Goal: Information Seeking & Learning: Learn about a topic

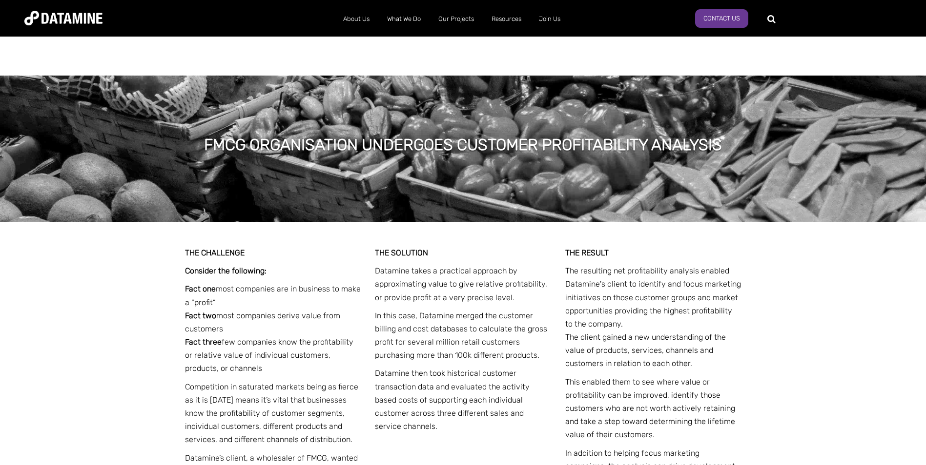
scroll to position [1416, 0]
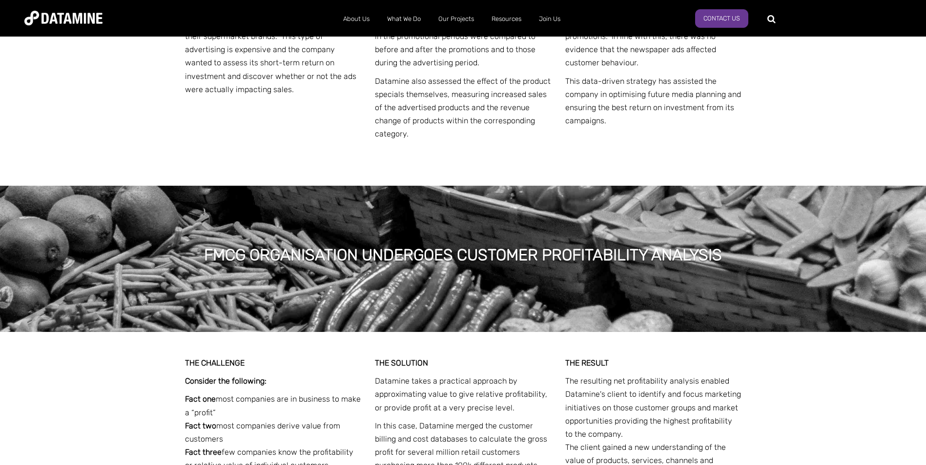
click at [358, 65] on link "Our People" at bounding box center [387, 66] width 88 height 28
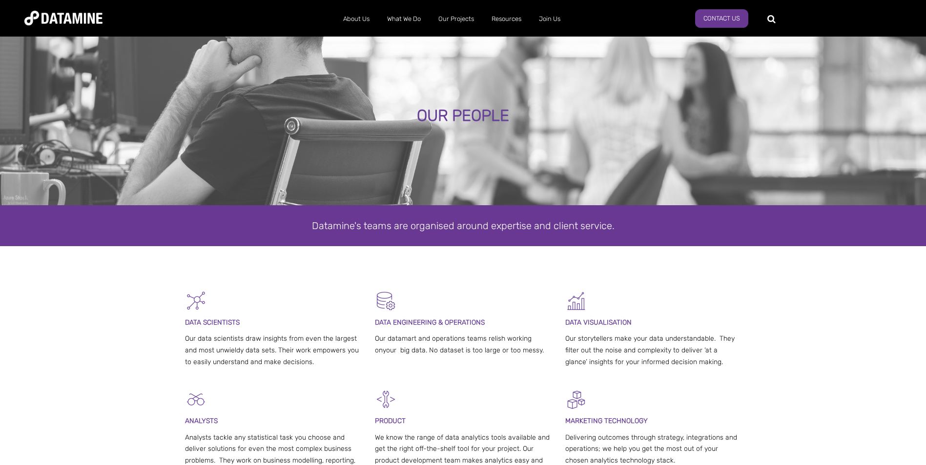
click at [410, 40] on link "Our Solutions" at bounding box center [431, 38] width 88 height 28
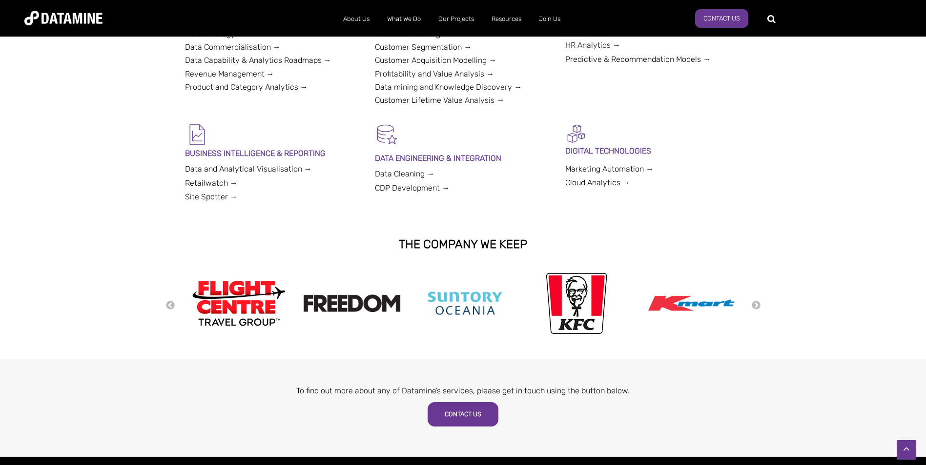
scroll to position [342, 0]
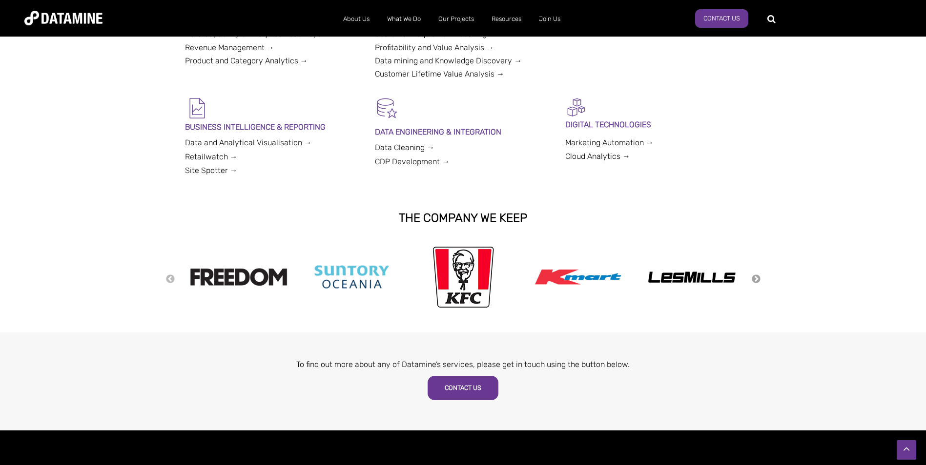
click at [757, 280] on button "Next" at bounding box center [756, 279] width 10 height 11
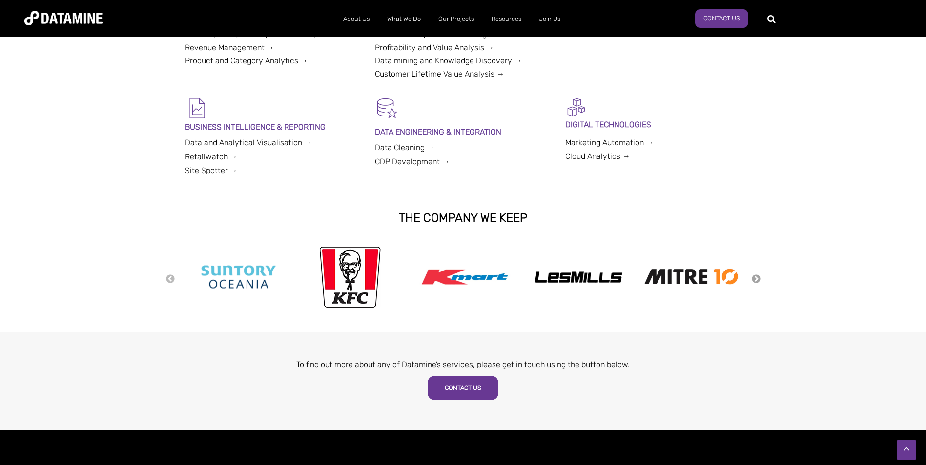
click at [757, 279] on button "Next" at bounding box center [756, 279] width 10 height 11
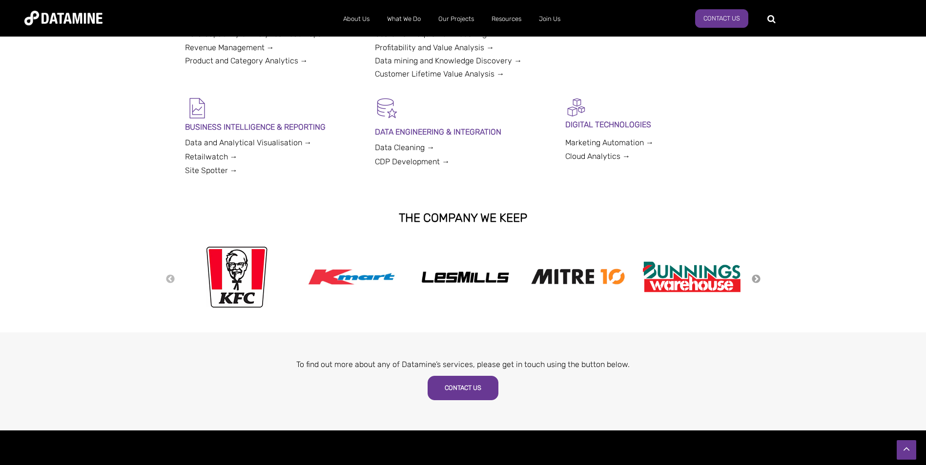
click at [757, 279] on button "Next" at bounding box center [756, 279] width 10 height 11
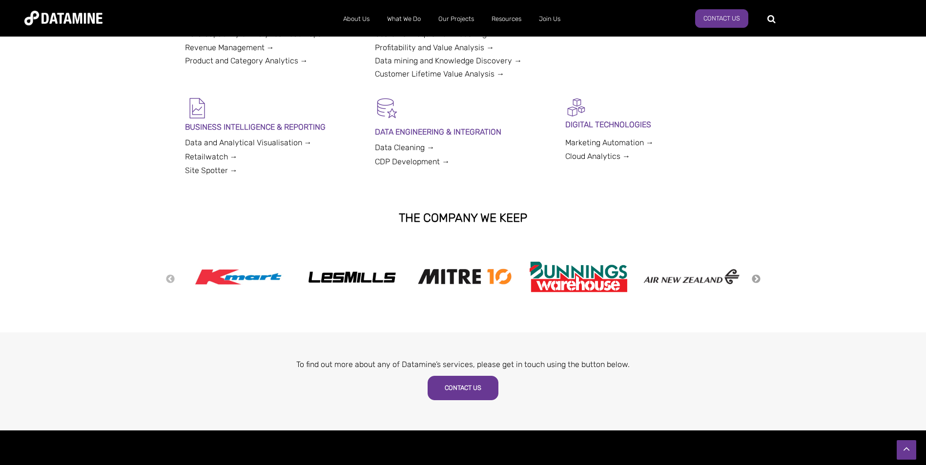
click at [757, 279] on button "Next" at bounding box center [756, 279] width 10 height 11
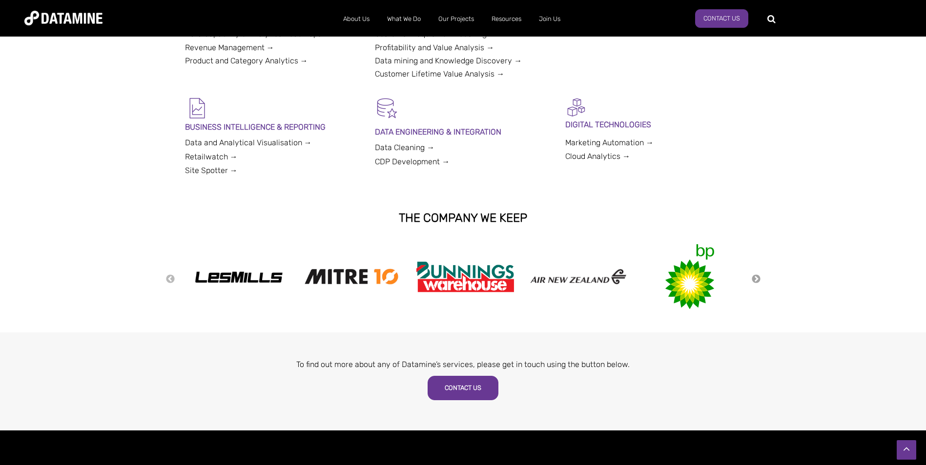
click at [757, 279] on button "Next" at bounding box center [756, 279] width 10 height 11
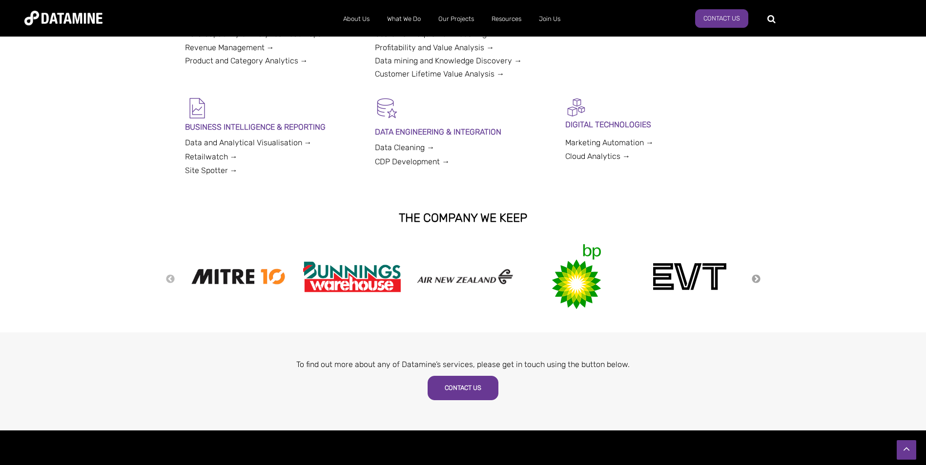
click at [757, 279] on button "Next" at bounding box center [756, 279] width 10 height 11
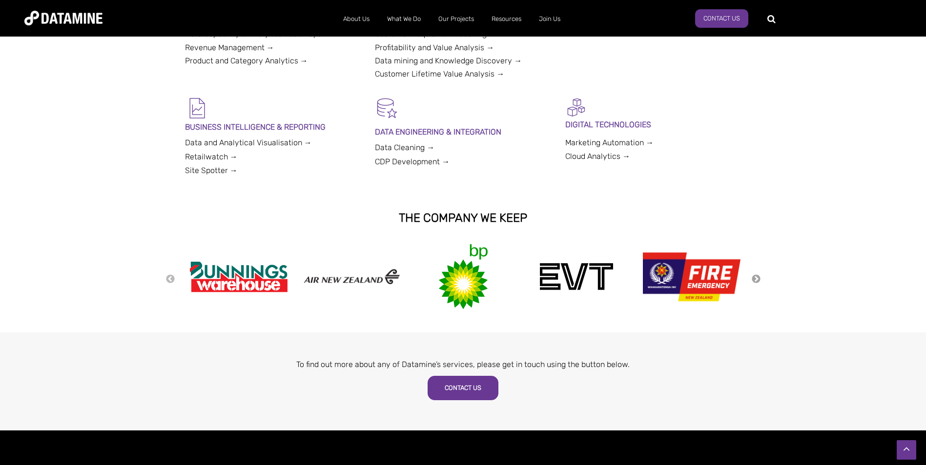
click at [757, 279] on button "Next" at bounding box center [756, 279] width 10 height 11
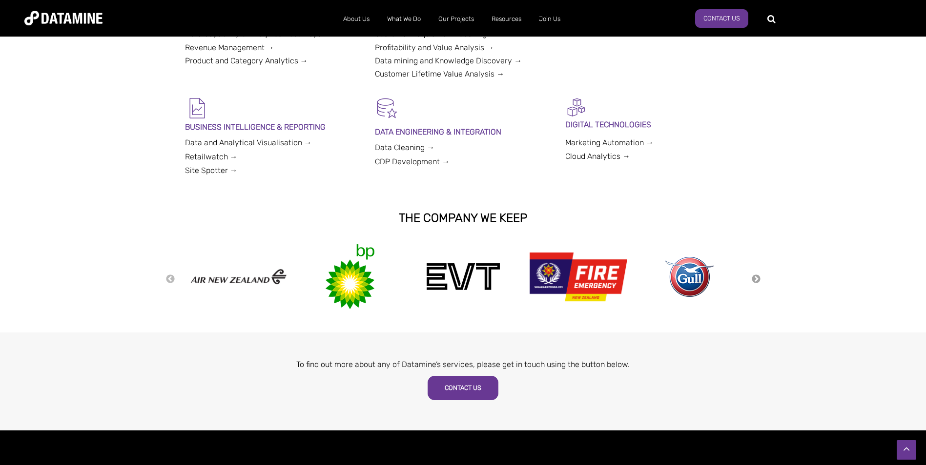
click at [757, 279] on button "Next" at bounding box center [756, 279] width 10 height 11
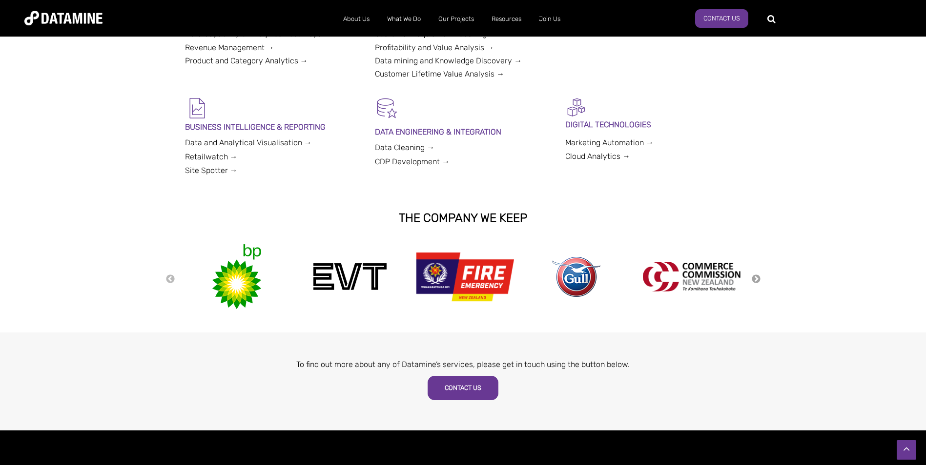
click at [757, 279] on button "Next" at bounding box center [756, 279] width 10 height 11
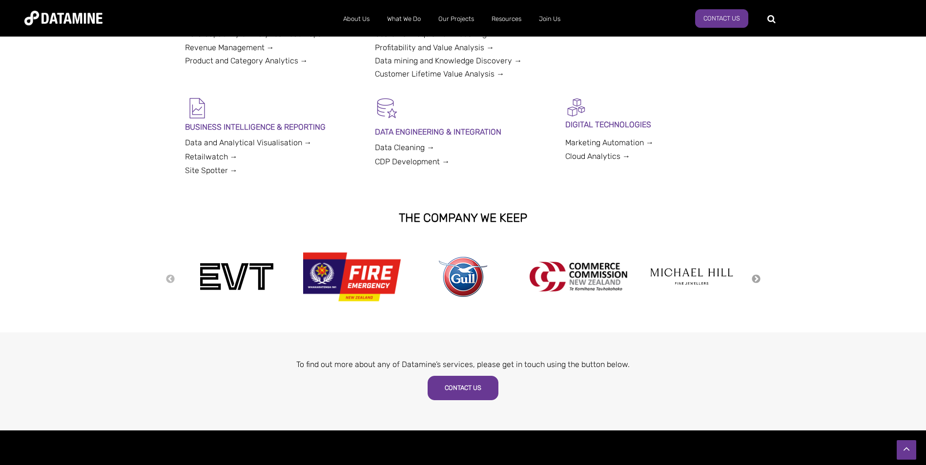
click at [757, 279] on button "Next" at bounding box center [756, 279] width 10 height 11
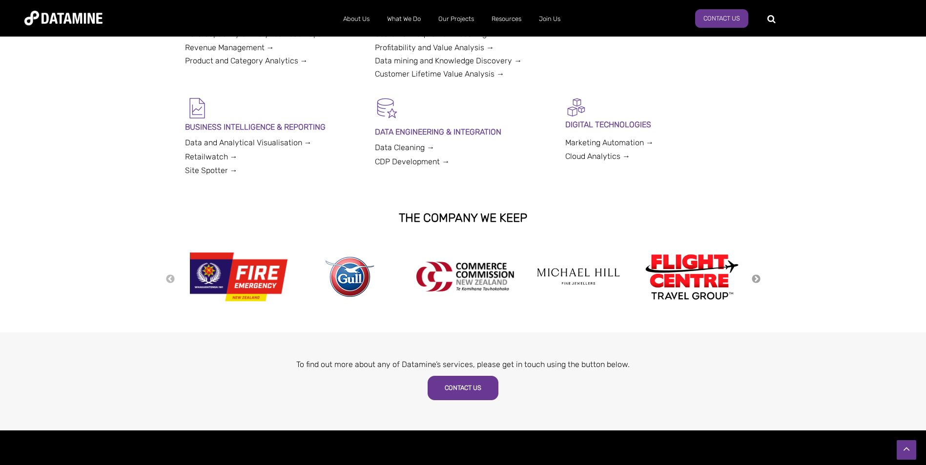
click at [757, 279] on button "Next" at bounding box center [756, 279] width 10 height 11
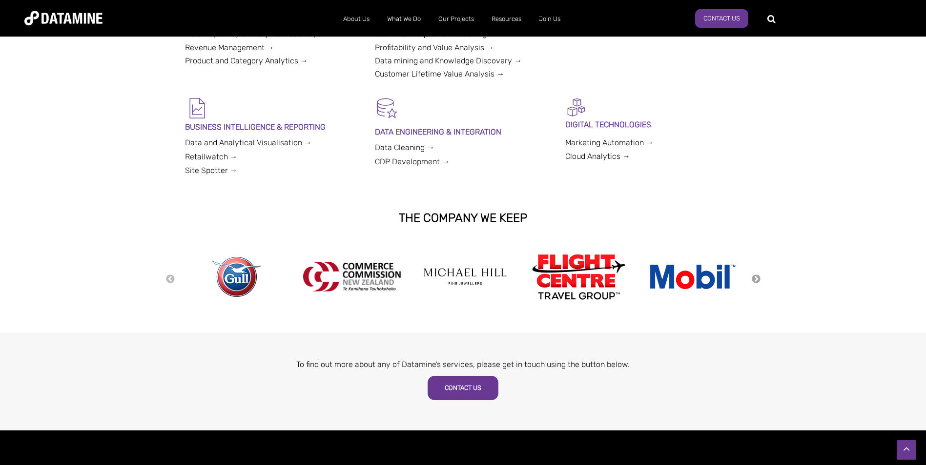
click at [757, 279] on button "Next" at bounding box center [756, 279] width 10 height 11
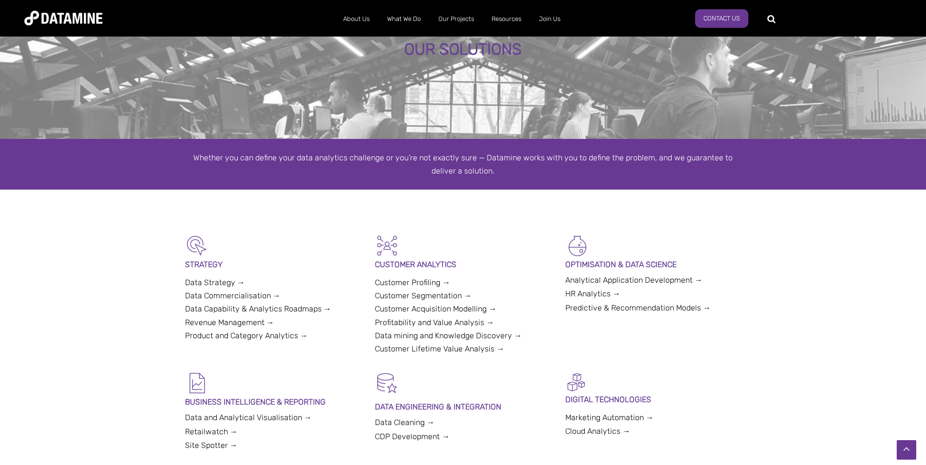
scroll to position [49, 0]
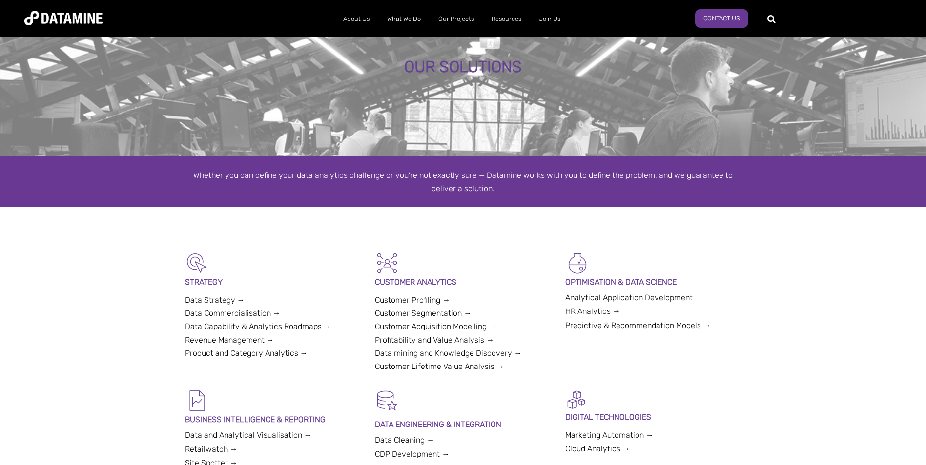
click at [413, 62] on link "Our Products" at bounding box center [431, 66] width 88 height 28
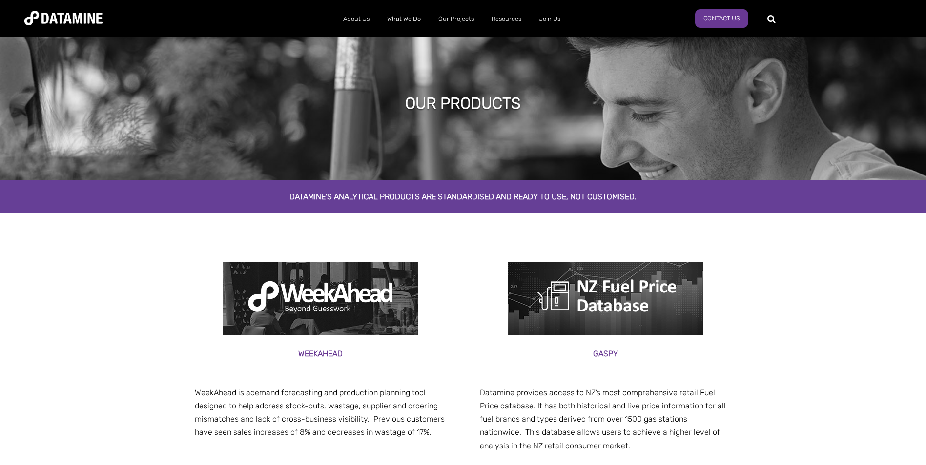
click at [405, 85] on link "Our Workshops" at bounding box center [431, 94] width 88 height 28
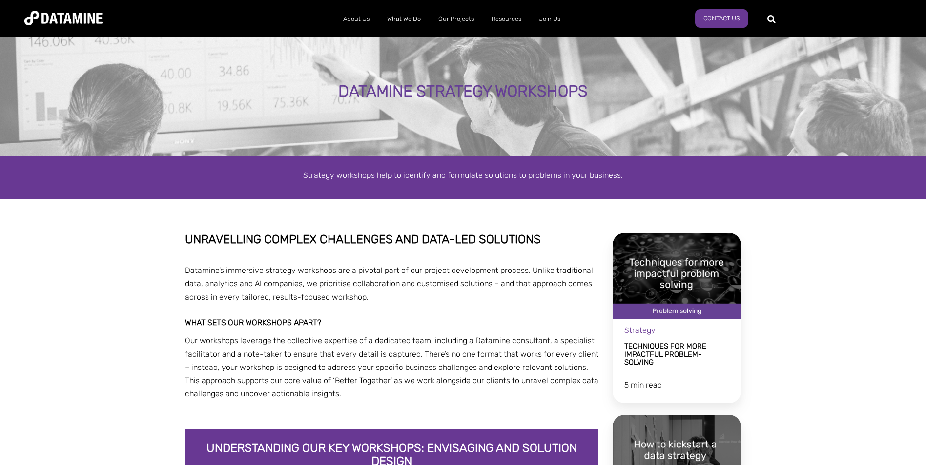
click at [411, 108] on link "Our Pricing" at bounding box center [431, 122] width 88 height 28
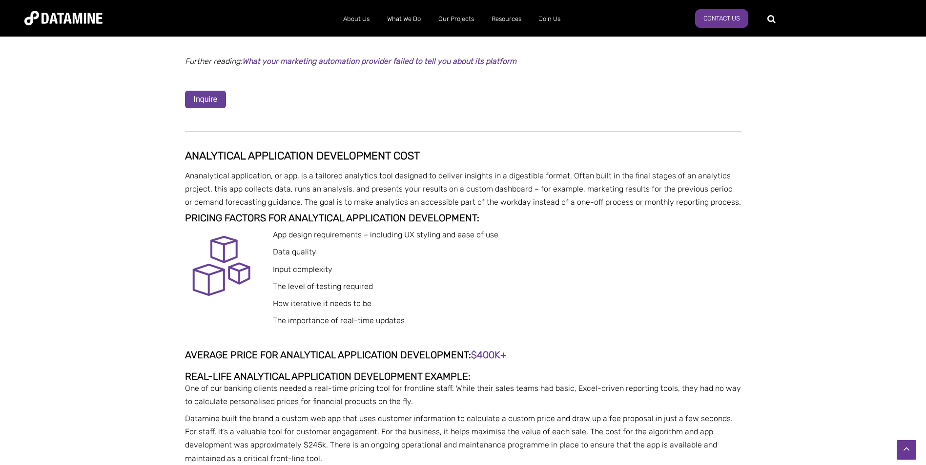
scroll to position [1659, 0]
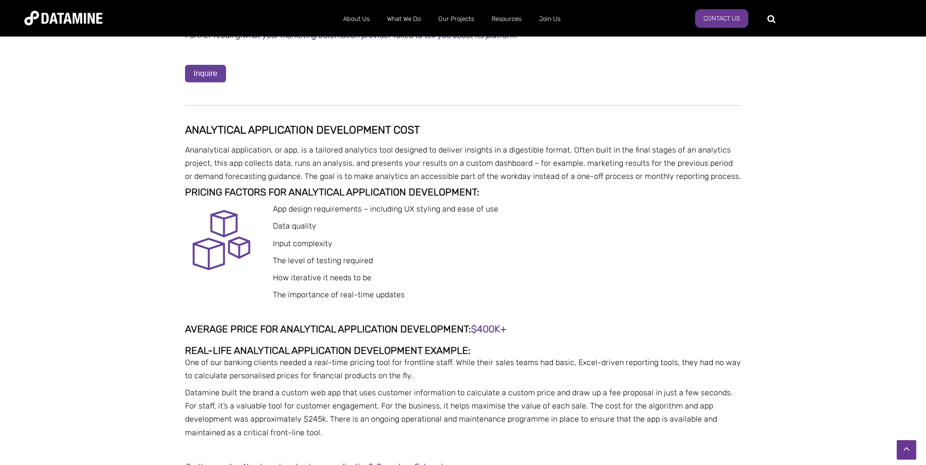
click at [563, 42] on link "Current Openings" at bounding box center [583, 38] width 88 height 28
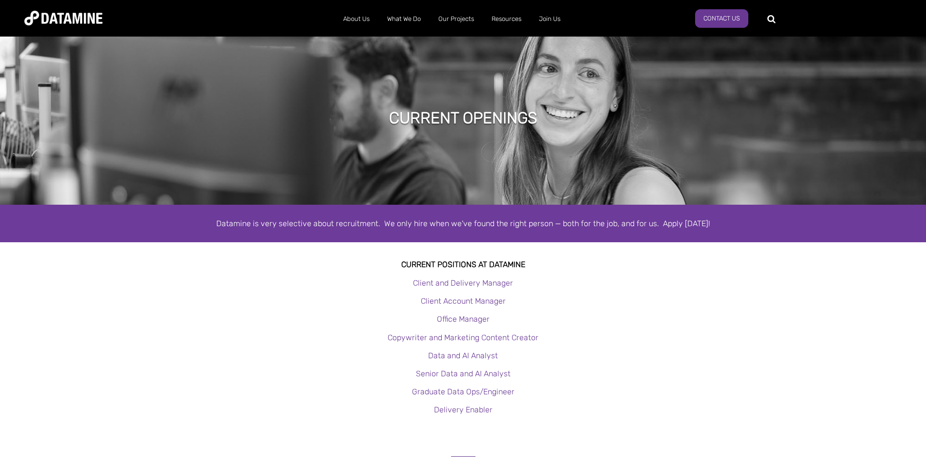
scroll to position [49, 0]
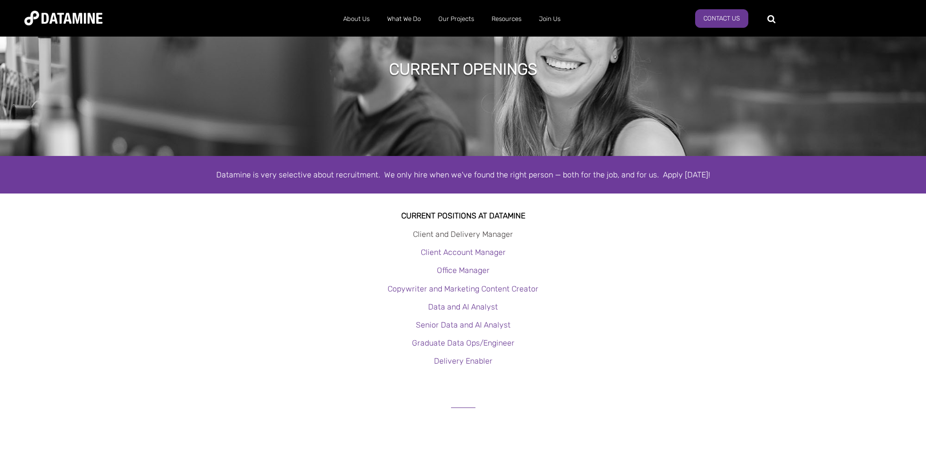
click at [469, 236] on link "Client and Delivery Manager" at bounding box center [463, 234] width 100 height 9
click at [449, 250] on link "Client Account Manager" at bounding box center [463, 252] width 85 height 9
